Goal: Transaction & Acquisition: Purchase product/service

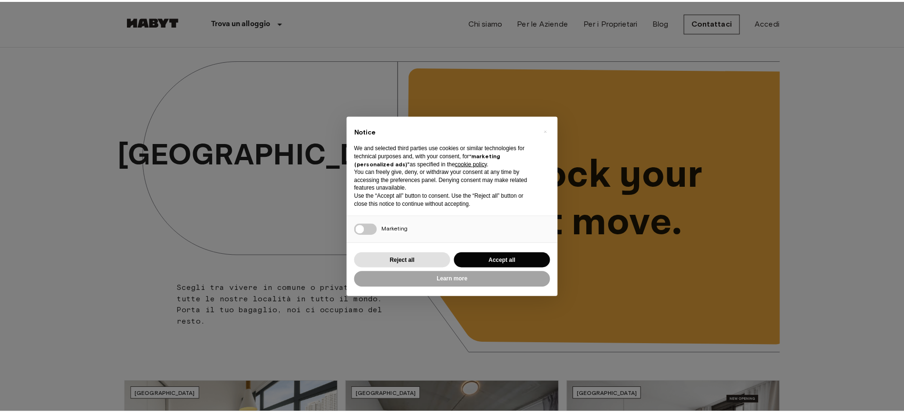
scroll to position [297, 0]
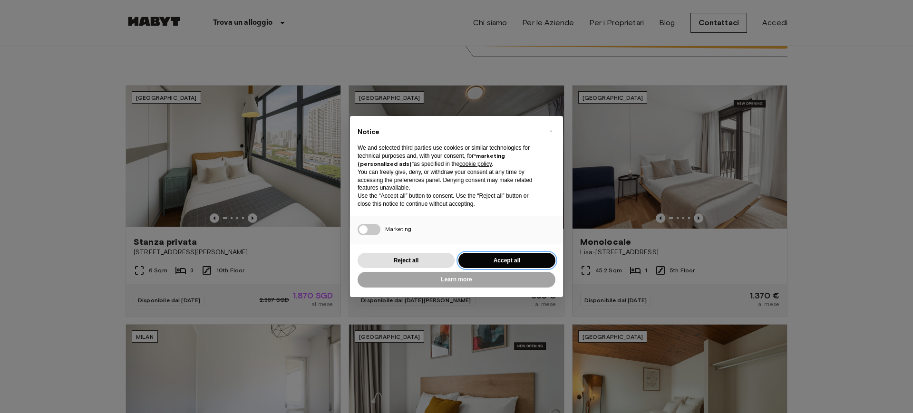
click at [525, 263] on button "Accept all" at bounding box center [506, 261] width 97 height 16
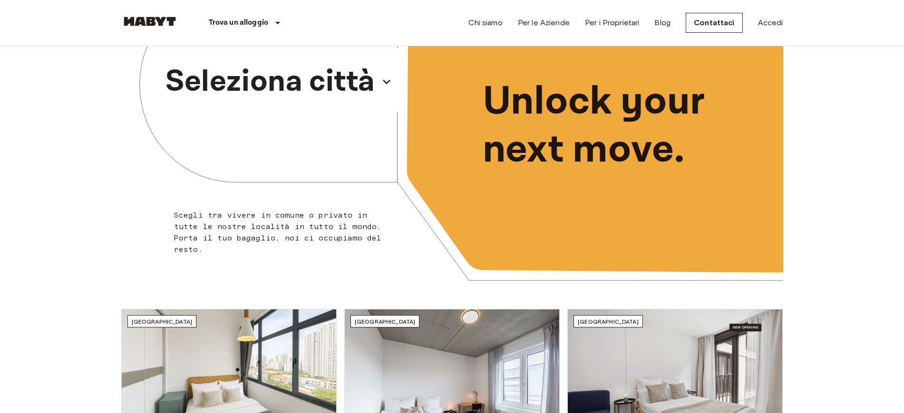
scroll to position [0, 0]
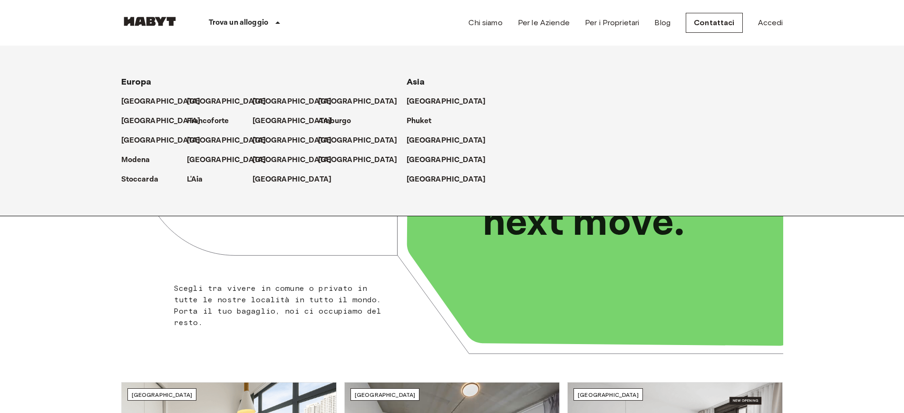
click at [279, 34] on div "Trova un alloggio" at bounding box center [246, 23] width 136 height 46
click at [328, 146] on div "[GEOGRAPHIC_DATA]" at bounding box center [351, 155] width 66 height 19
click at [325, 140] on p "[GEOGRAPHIC_DATA]" at bounding box center [359, 140] width 79 height 11
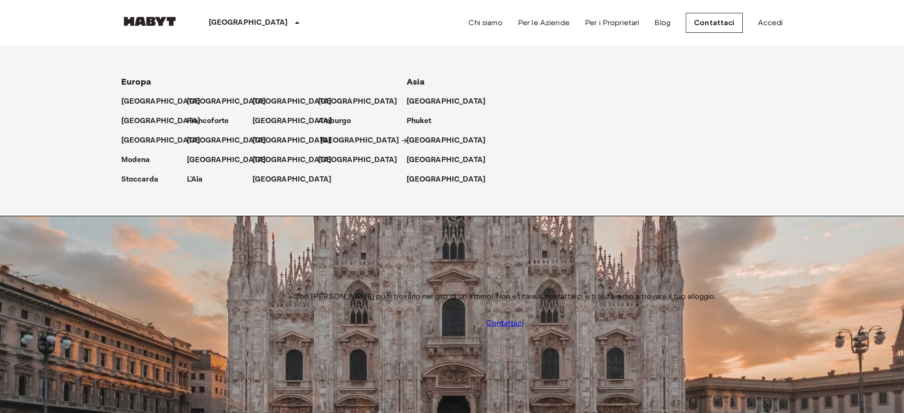
click at [320, 138] on p "[GEOGRAPHIC_DATA]" at bounding box center [359, 140] width 79 height 11
click at [291, 21] on icon at bounding box center [296, 22] width 11 height 11
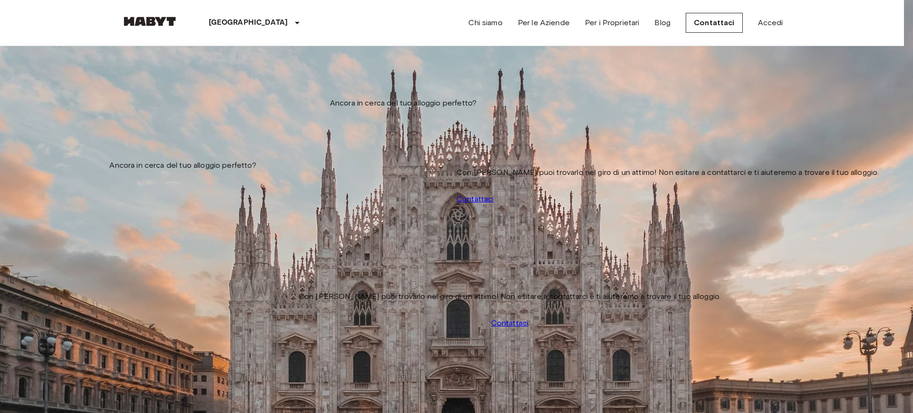
type input "**********"
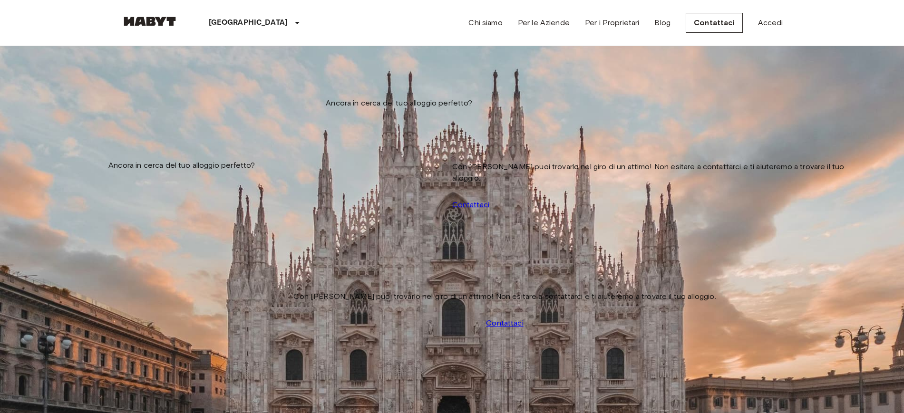
click at [227, 78] on button "tune" at bounding box center [217, 70] width 19 height 16
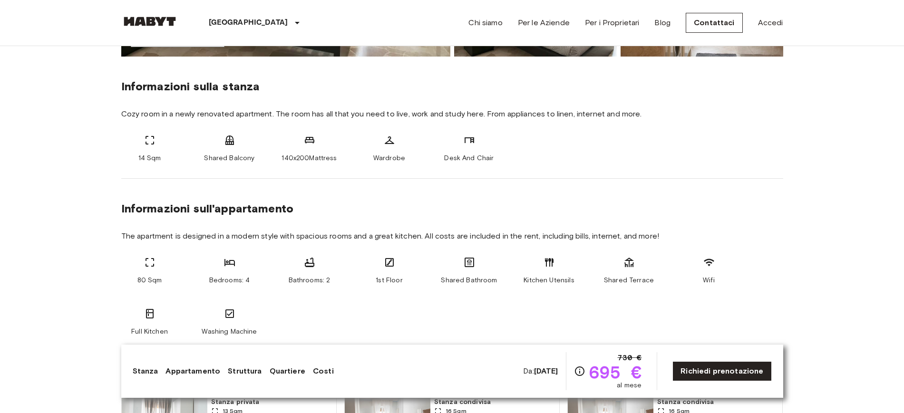
scroll to position [357, 0]
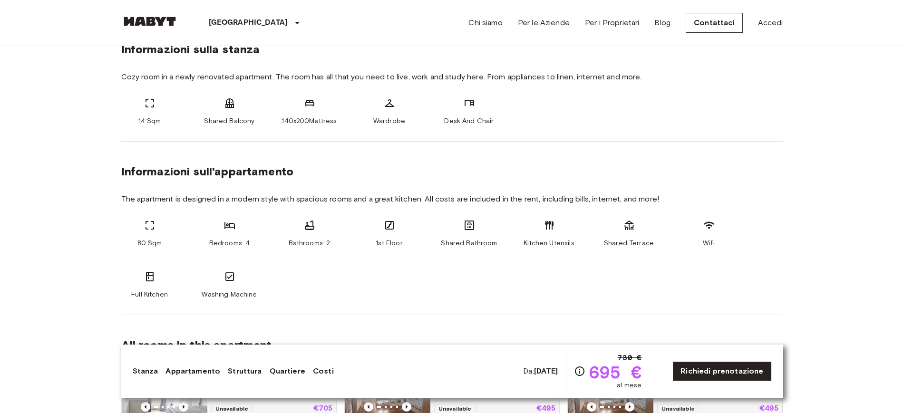
click at [609, 376] on span "695 €" at bounding box center [615, 372] width 53 height 17
click at [640, 356] on span "730 €" at bounding box center [630, 357] width 24 height 11
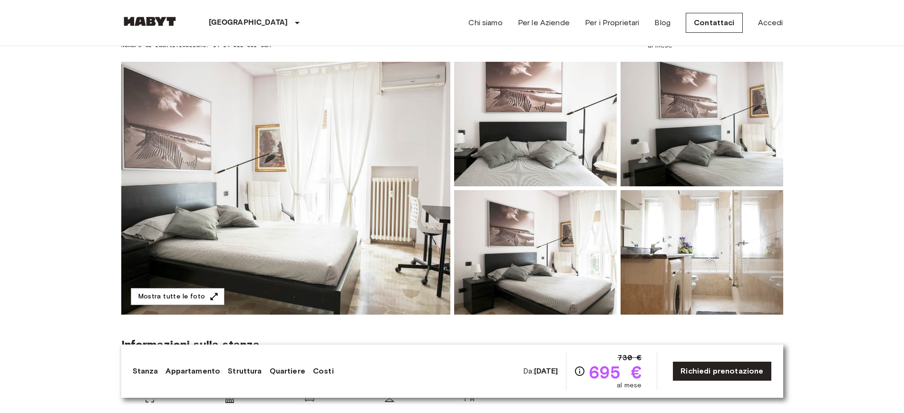
scroll to position [59, 0]
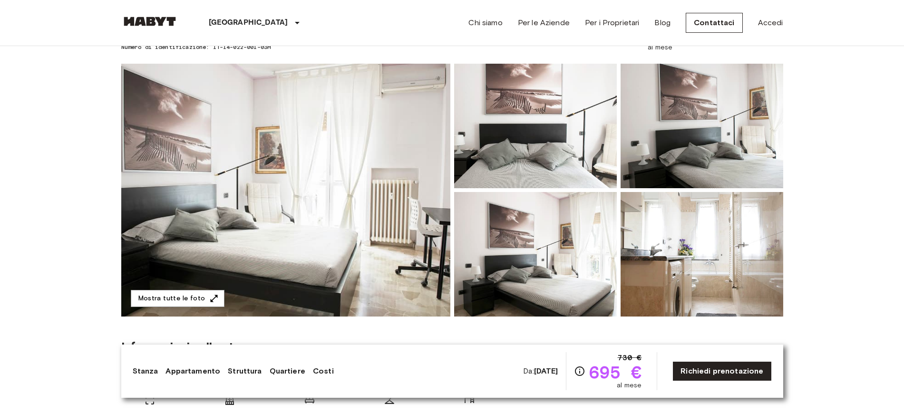
click at [401, 242] on img at bounding box center [285, 190] width 329 height 253
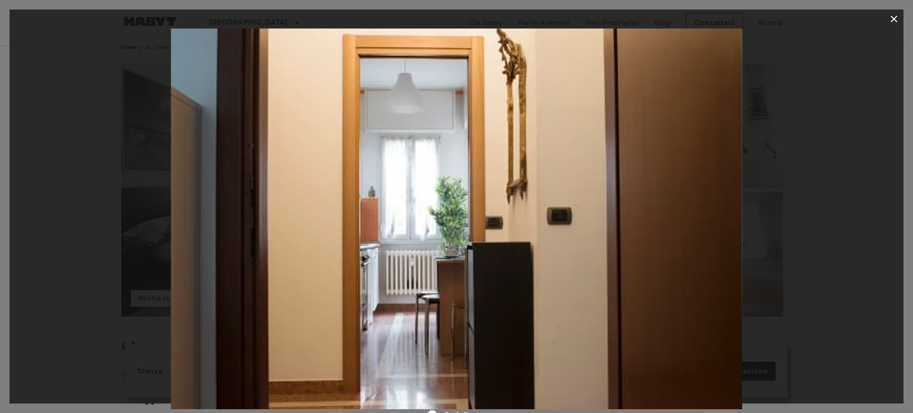
click at [750, 199] on div at bounding box center [457, 219] width 894 height 381
click at [901, 18] on button "button" at bounding box center [893, 19] width 19 height 19
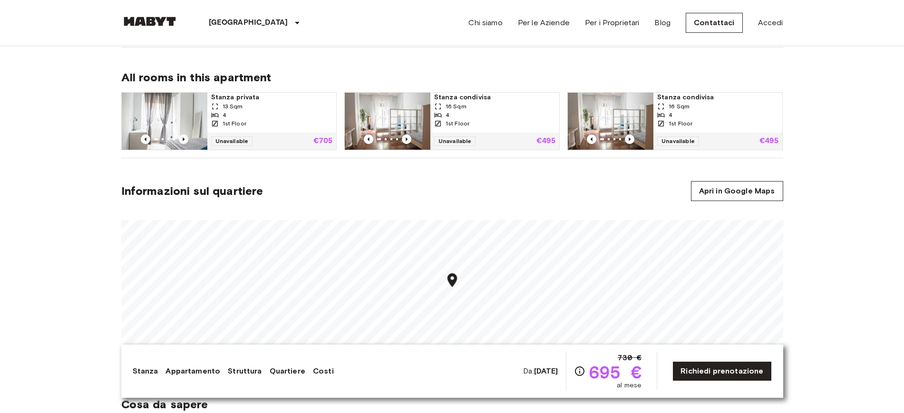
scroll to position [713, 0]
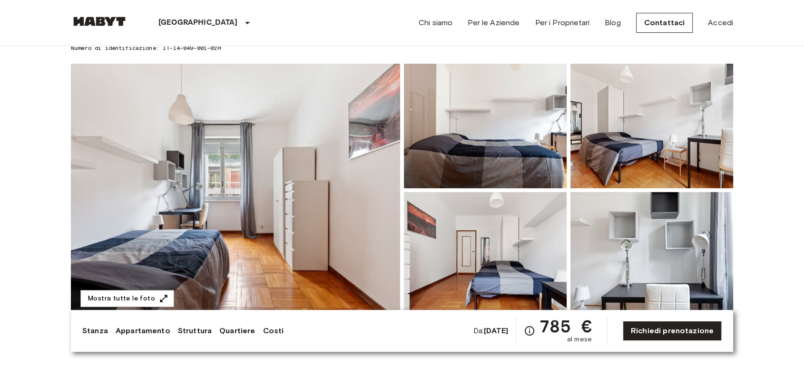
scroll to position [53, 0]
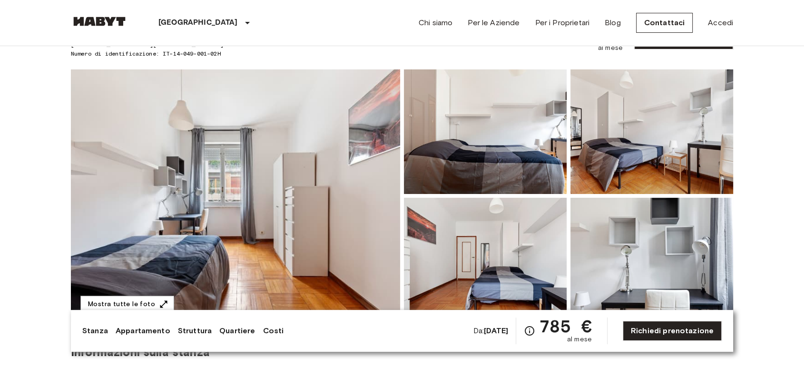
click at [326, 162] on img at bounding box center [235, 195] width 329 height 253
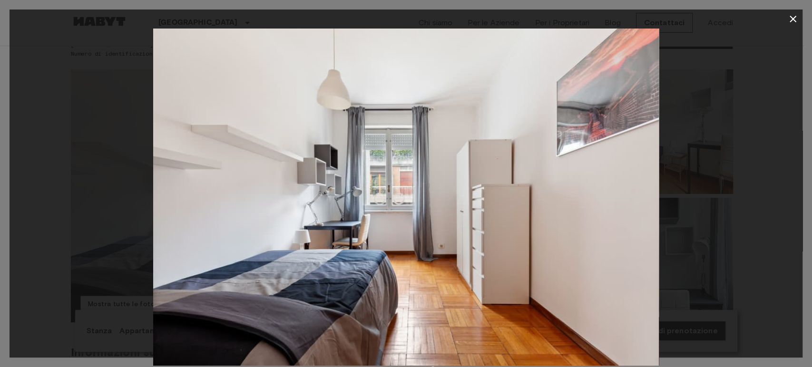
click at [689, 217] on div at bounding box center [406, 197] width 793 height 337
click at [794, 18] on icon "button" at bounding box center [792, 19] width 7 height 7
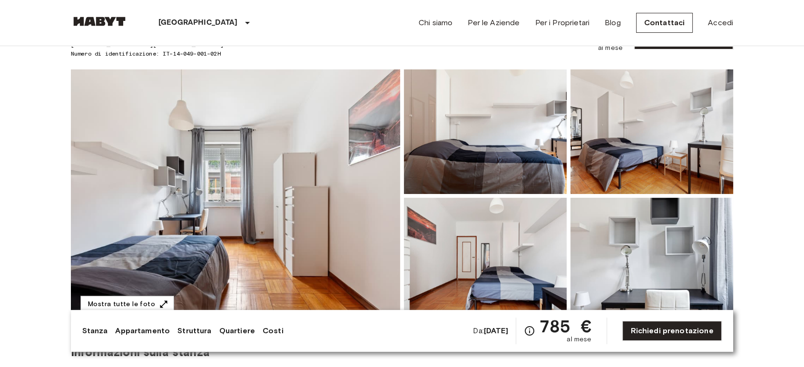
click at [347, 160] on img at bounding box center [235, 195] width 329 height 253
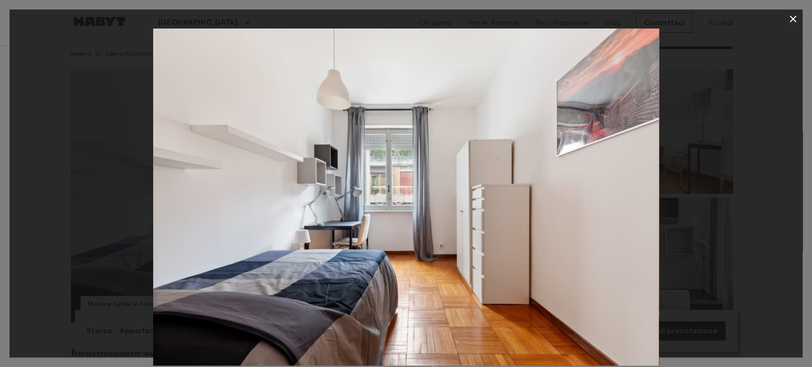
click at [720, 211] on div at bounding box center [406, 197] width 793 height 337
click at [790, 20] on icon "button" at bounding box center [792, 18] width 11 height 11
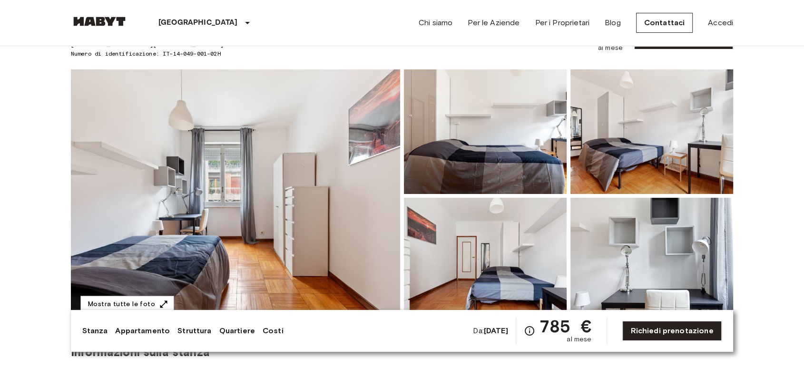
click at [359, 156] on img at bounding box center [235, 195] width 329 height 253
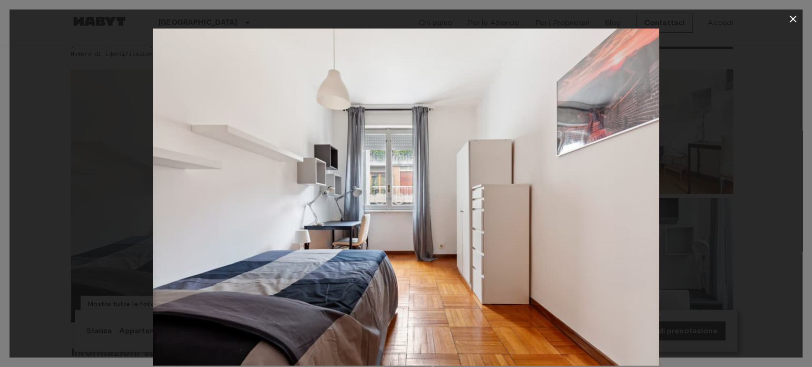
click at [702, 218] on div at bounding box center [406, 197] width 793 height 337
click at [796, 22] on icon "button" at bounding box center [792, 18] width 11 height 11
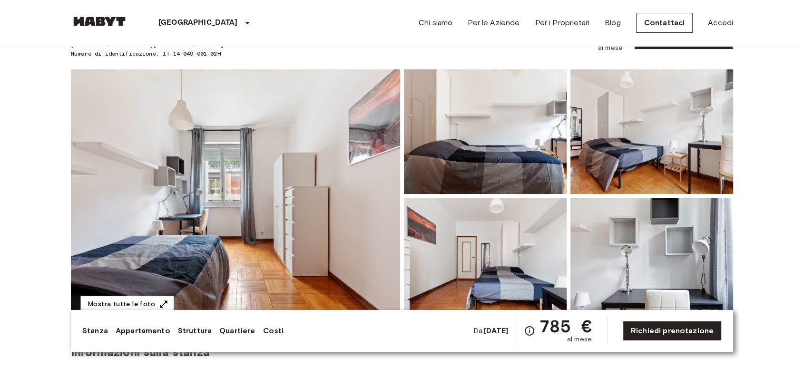
click at [523, 136] on img at bounding box center [485, 131] width 163 height 125
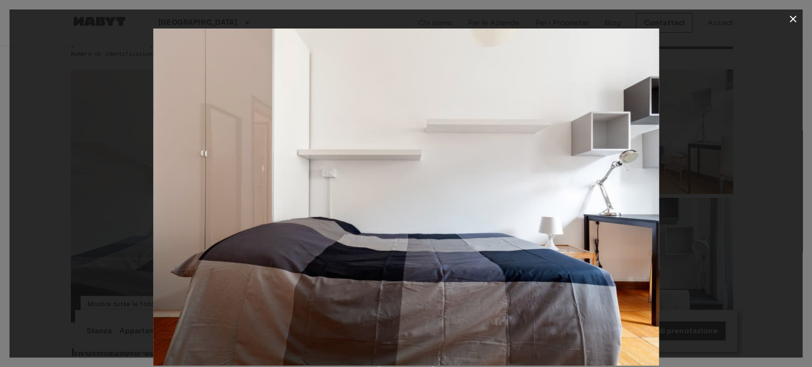
click at [725, 167] on div at bounding box center [406, 197] width 793 height 337
click at [793, 16] on icon "button" at bounding box center [792, 18] width 11 height 11
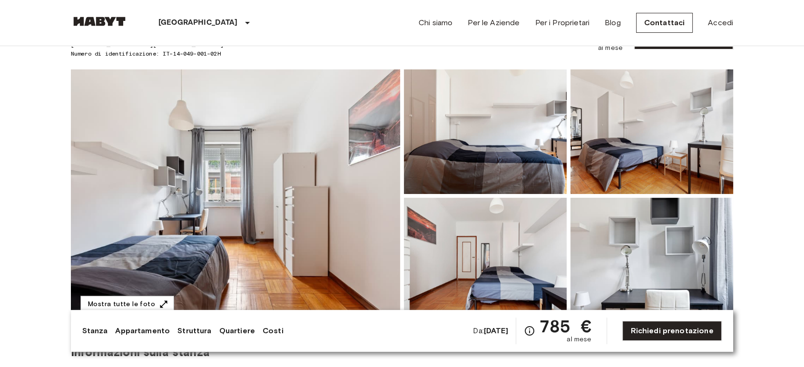
click at [688, 119] on img at bounding box center [651, 131] width 163 height 125
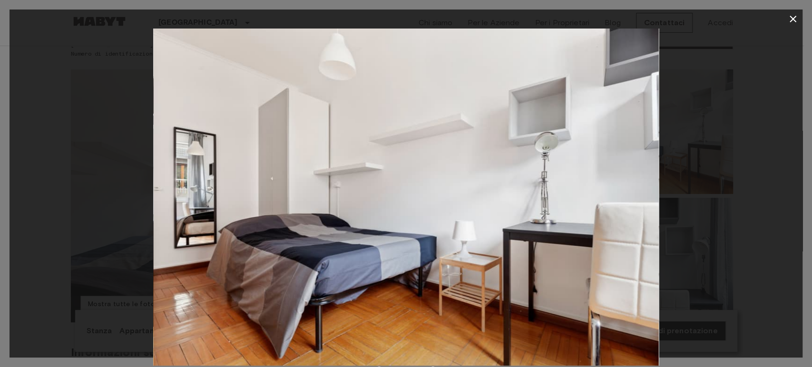
click at [794, 18] on icon "button" at bounding box center [792, 19] width 7 height 7
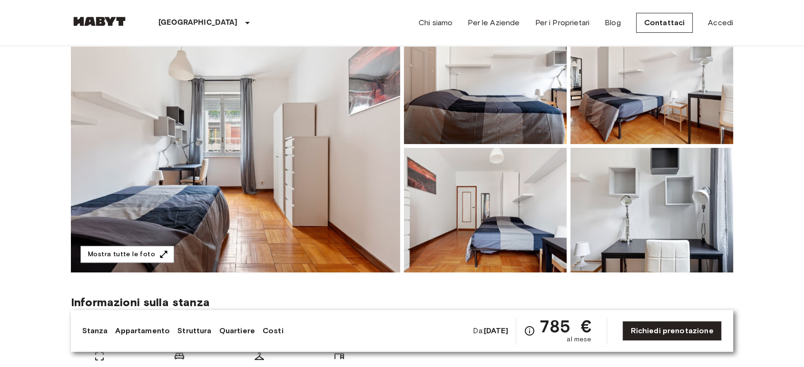
scroll to position [106, 0]
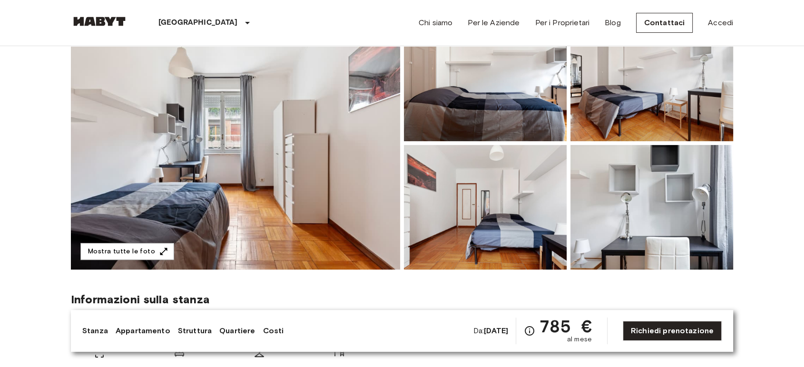
click at [559, 335] on span "785 €" at bounding box center [565, 326] width 53 height 17
click at [561, 335] on span "785 €" at bounding box center [565, 326] width 53 height 17
click at [563, 322] on span "785 €" at bounding box center [565, 326] width 53 height 17
click at [533, 221] on img at bounding box center [485, 207] width 163 height 125
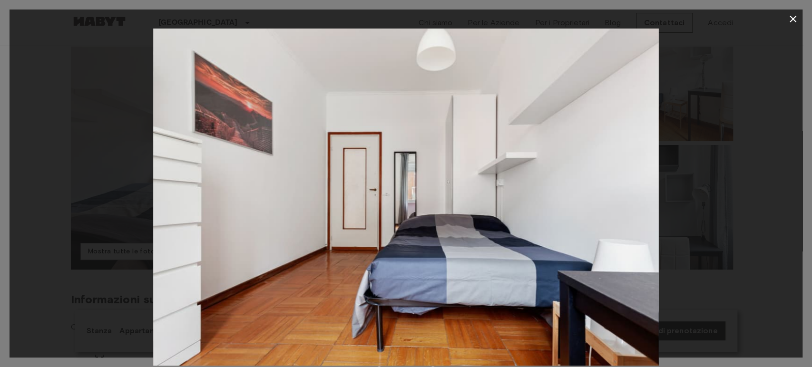
click at [782, 18] on div at bounding box center [406, 19] width 793 height 19
click at [790, 20] on icon "button" at bounding box center [792, 18] width 11 height 11
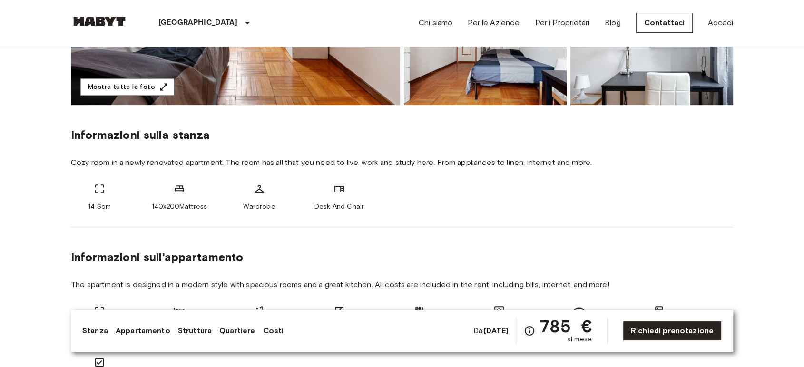
scroll to position [264, 0]
